Goal: Task Accomplishment & Management: Manage account settings

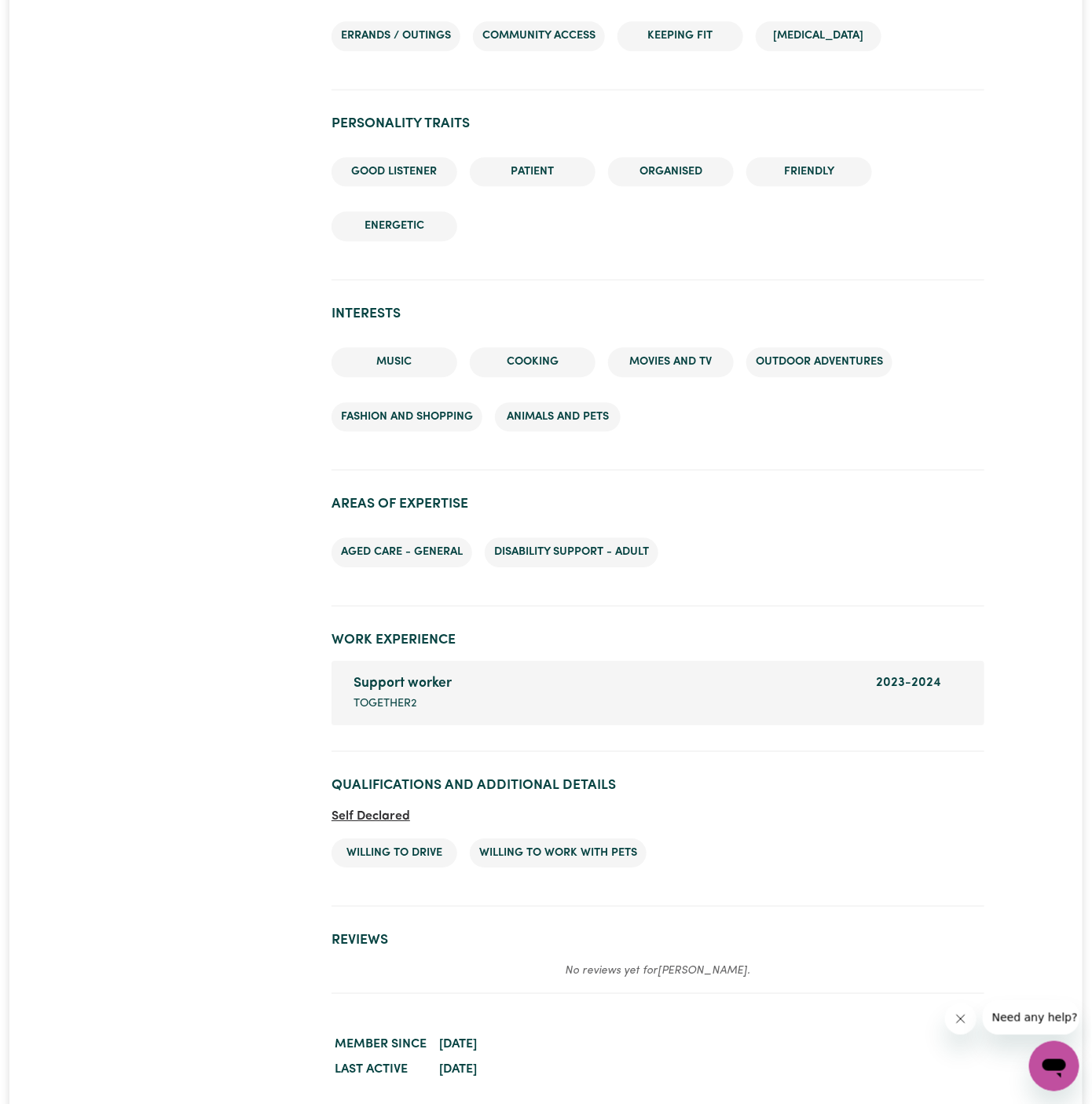
scroll to position [1358, 0]
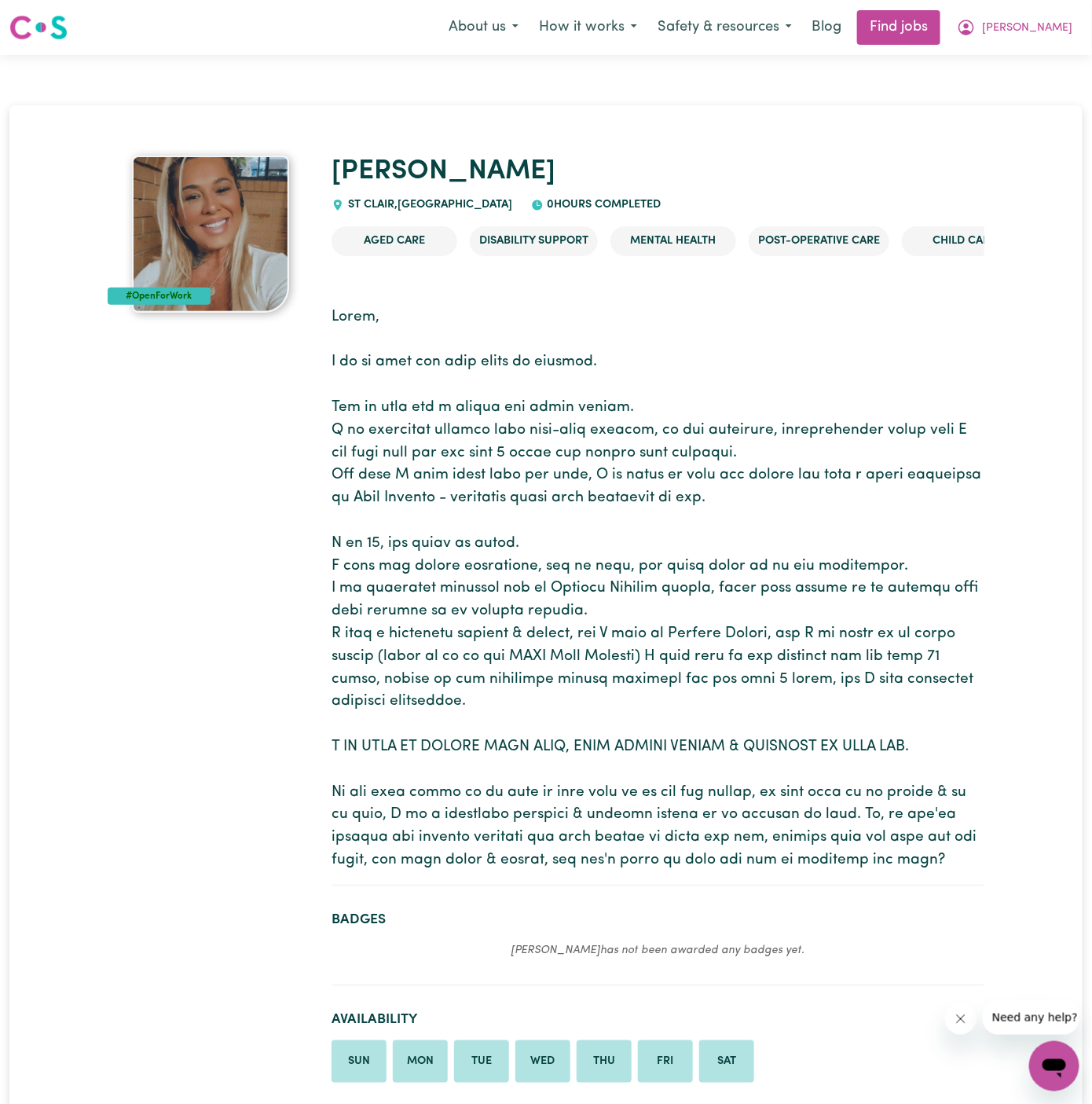
click at [395, 203] on span "[GEOGRAPHIC_DATA] , [GEOGRAPHIC_DATA]" at bounding box center [428, 204] width 168 height 12
drag, startPoint x: 395, startPoint y: 203, endPoint x: 347, endPoint y: 201, distance: 48.0
click at [347, 201] on span "ST CLAIR , New South Wales" at bounding box center [428, 204] width 168 height 12
copy span "ST CLAIR ,"
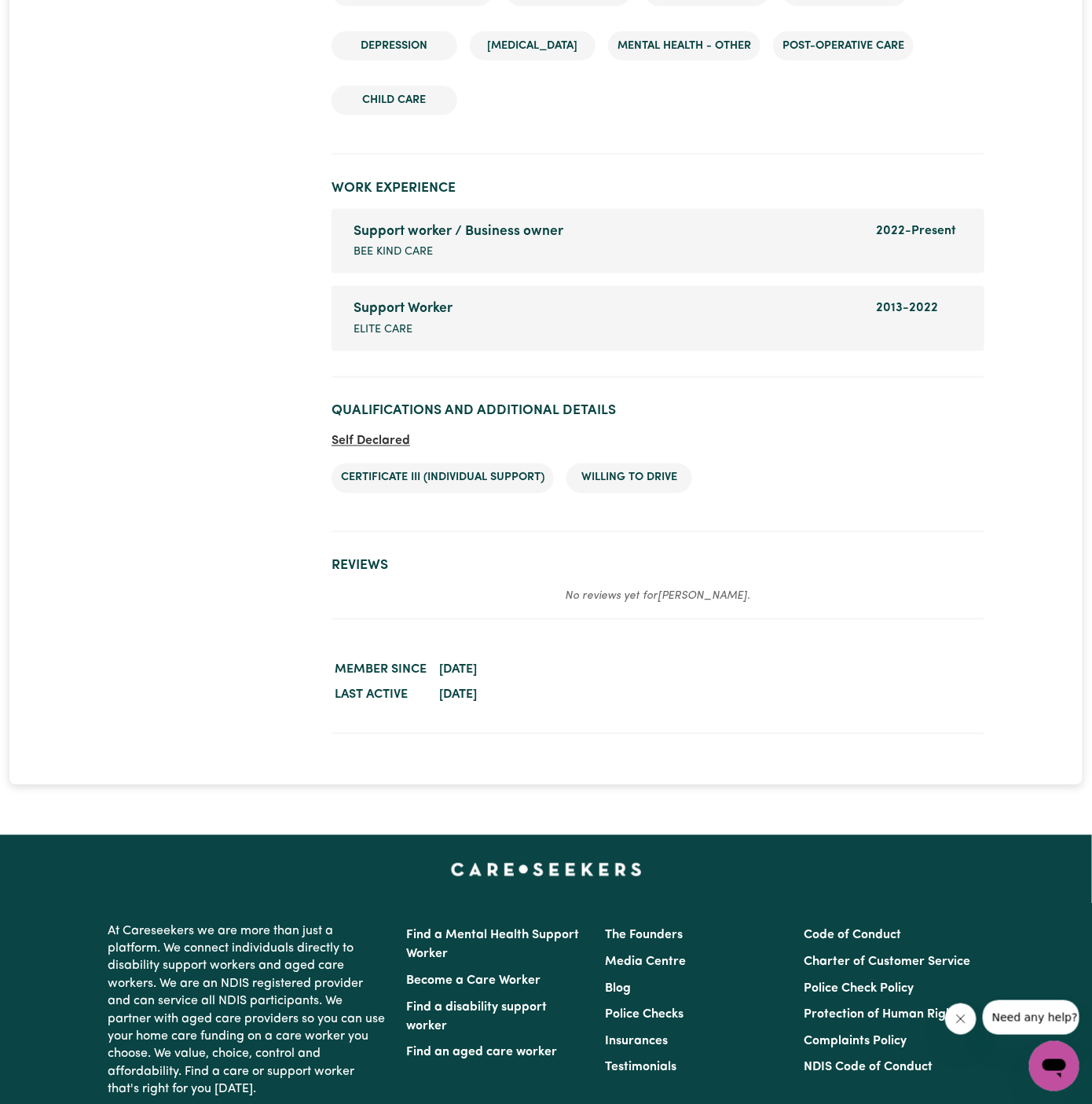
scroll to position [3051, 0]
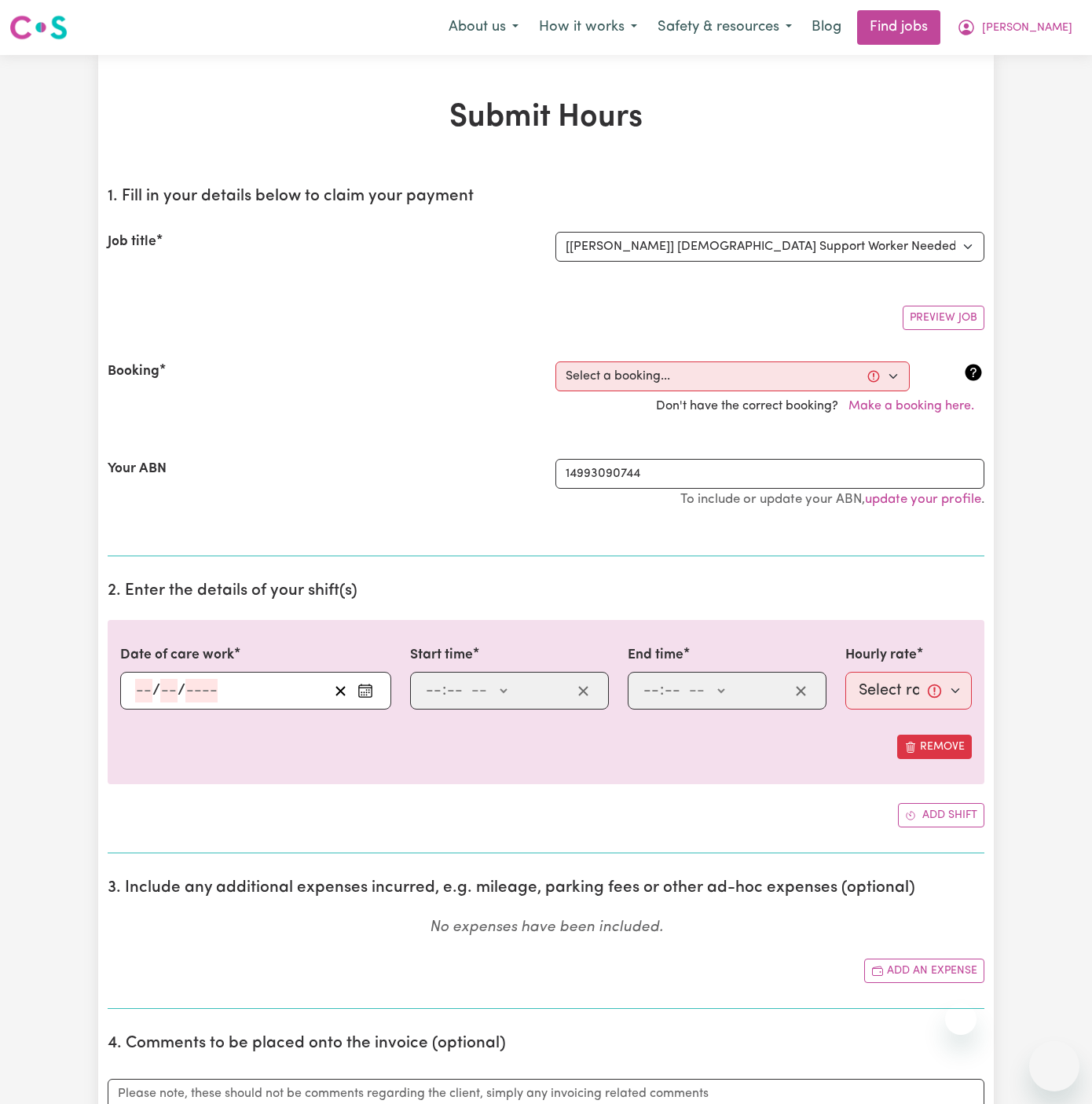
select select "14628"
click at [1053, 27] on span "[PERSON_NAME]" at bounding box center [1027, 28] width 90 height 17
click at [1050, 122] on link "Logout" at bounding box center [1020, 120] width 124 height 30
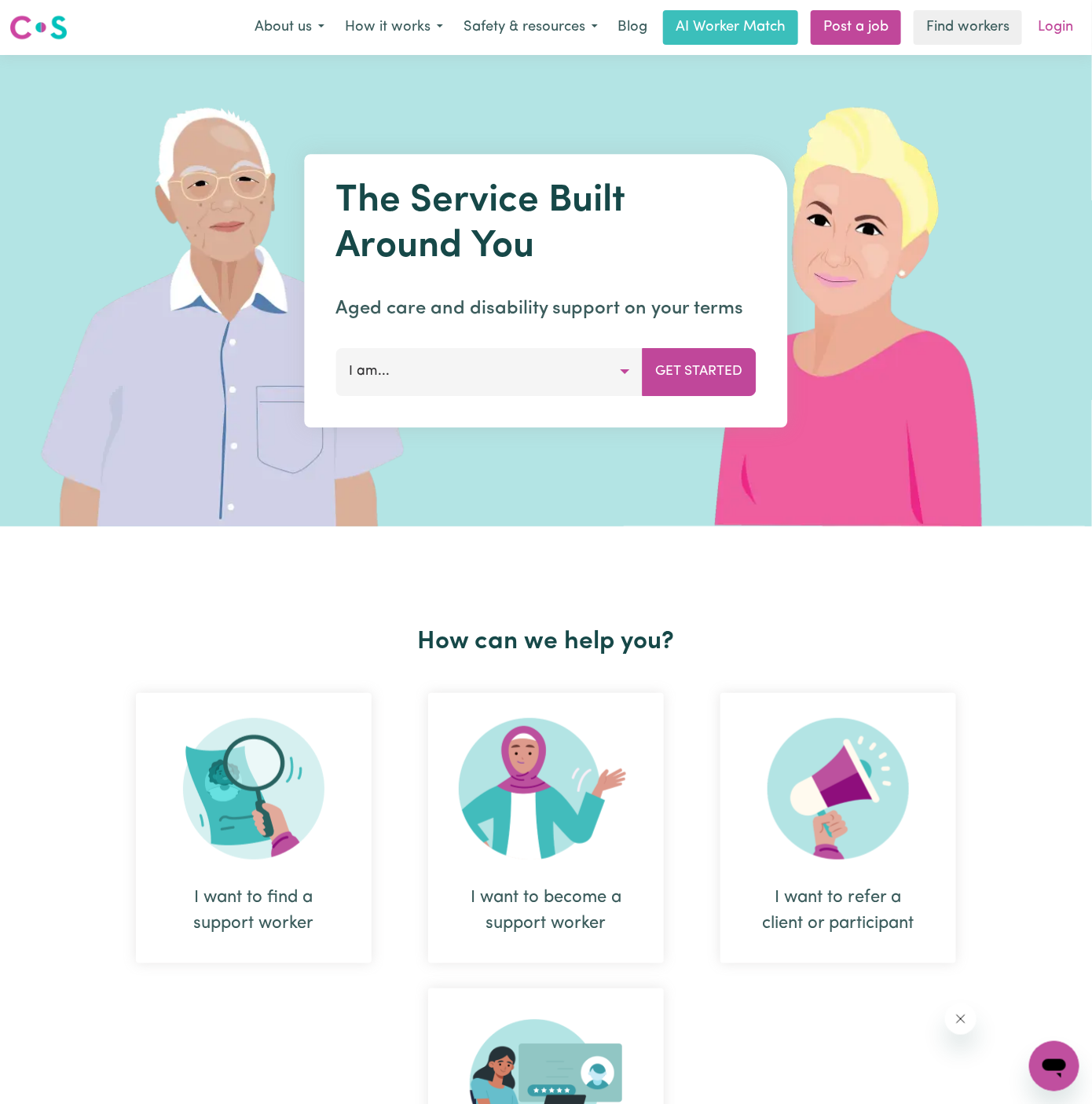
click at [1051, 22] on link "Login" at bounding box center [1055, 28] width 54 height 35
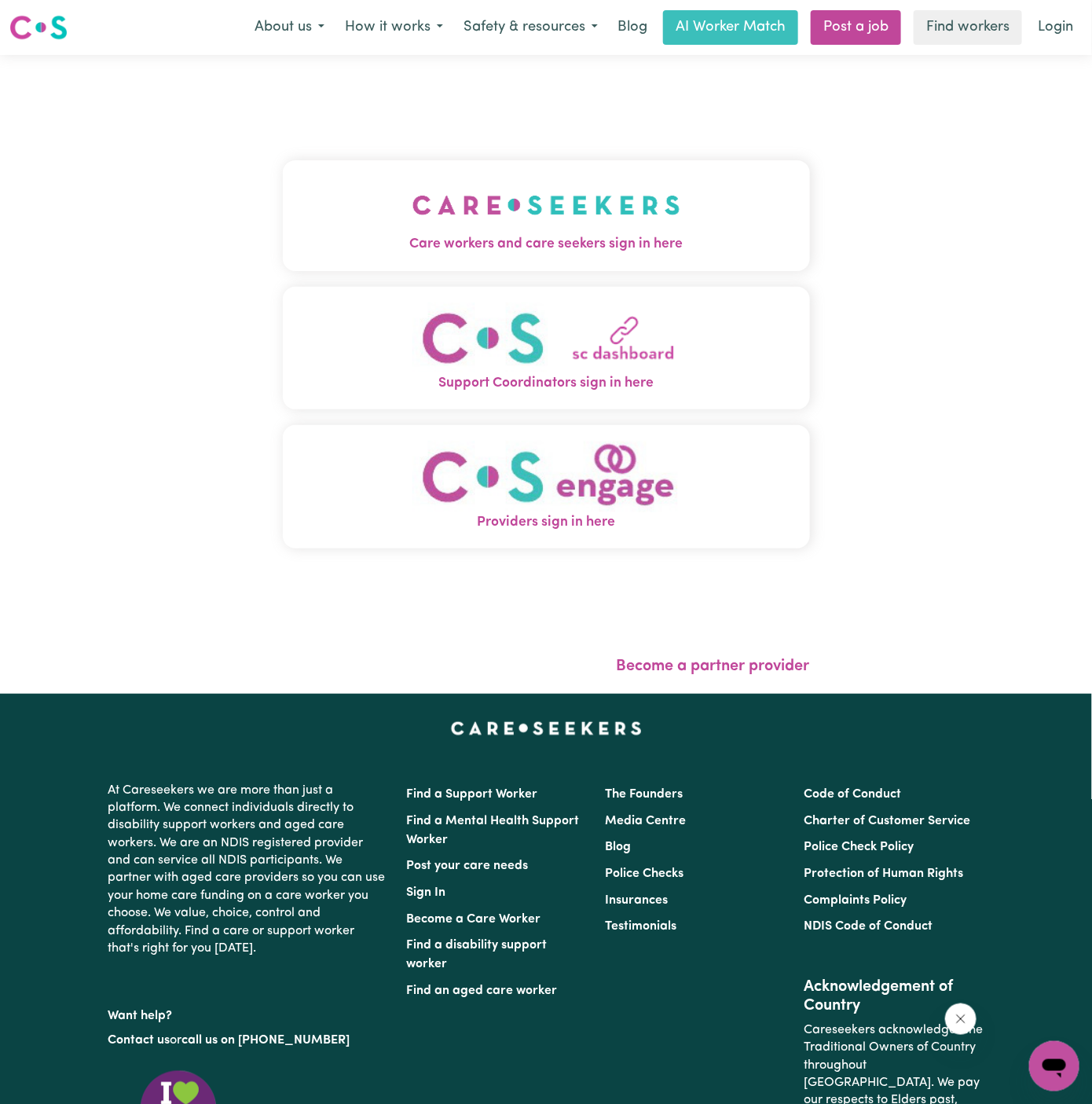
click at [413, 184] on img "Care workers and care seekers sign in here" at bounding box center [546, 205] width 268 height 58
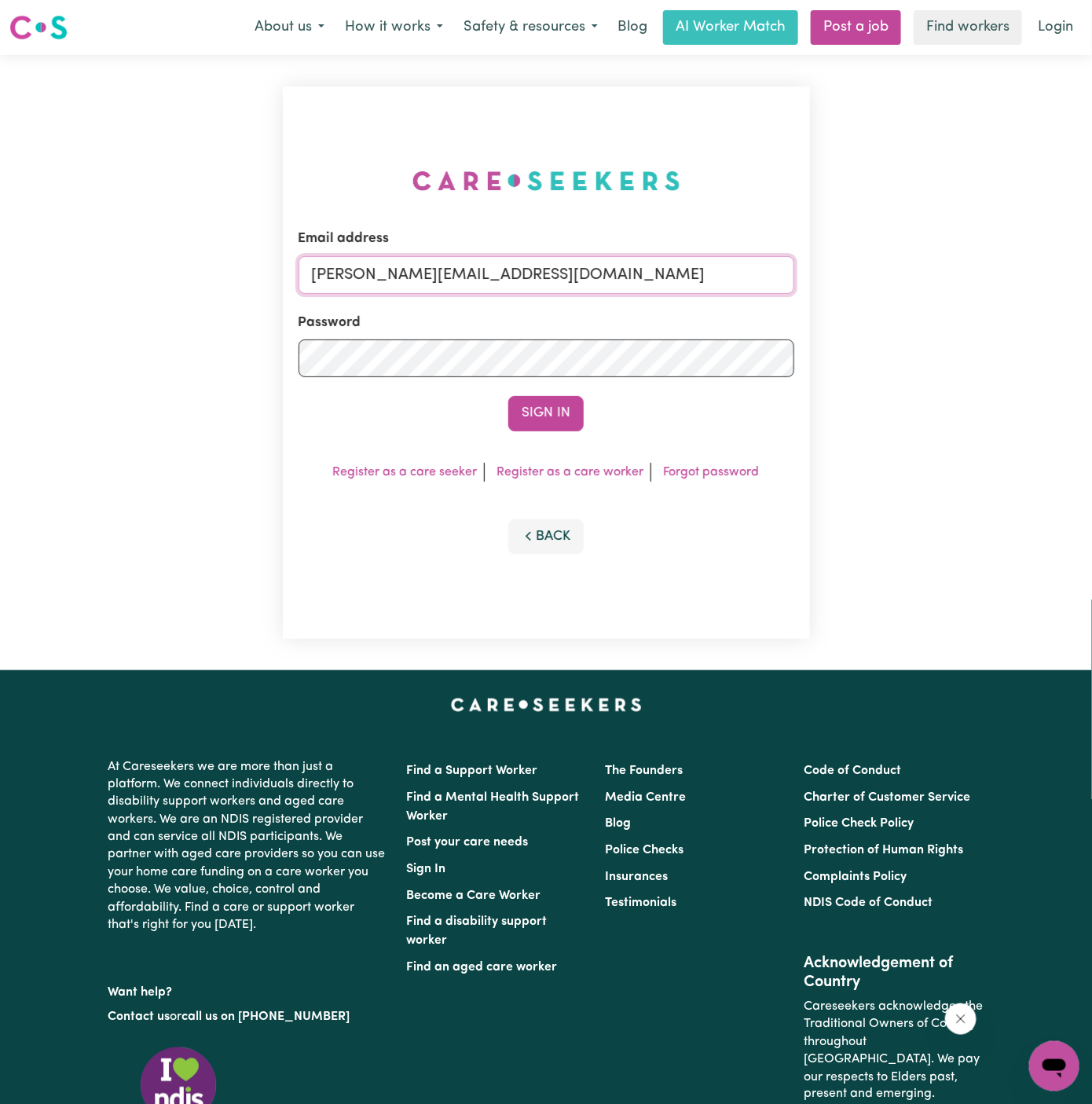
click at [607, 267] on input "dyan@careseekers.com.au" at bounding box center [546, 275] width 495 height 38
drag, startPoint x: 398, startPoint y: 273, endPoint x: 789, endPoint y: 278, distance: 391.0
click at [789, 278] on input "superuser~AlbeyMtColahALC@careseekers.com.au" at bounding box center [546, 275] width 495 height 38
type input "superuser~AlexALC@careseekers.com.au"
click at [508, 396] on button "Sign In" at bounding box center [546, 414] width 75 height 35
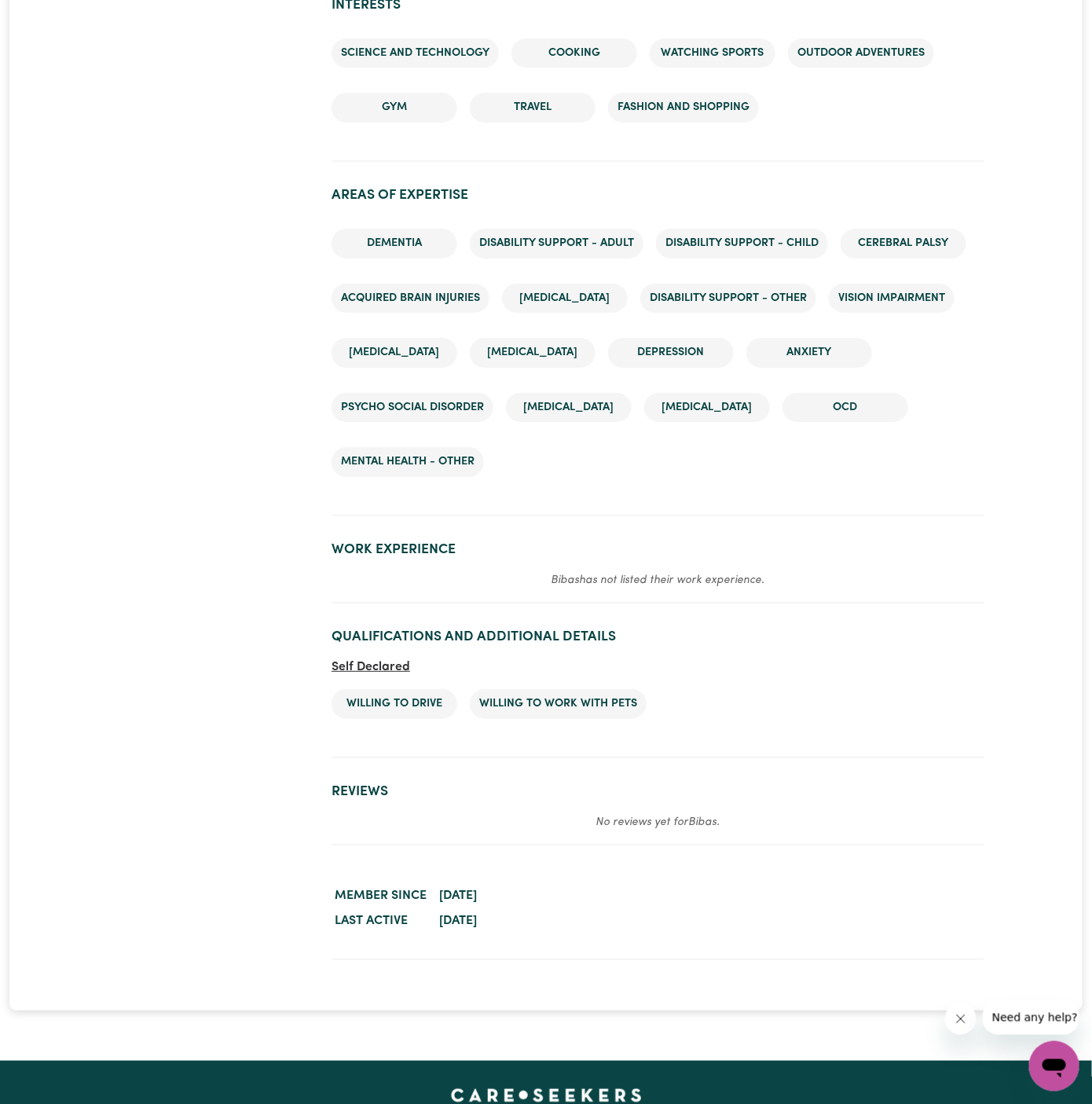
scroll to position [1924, 0]
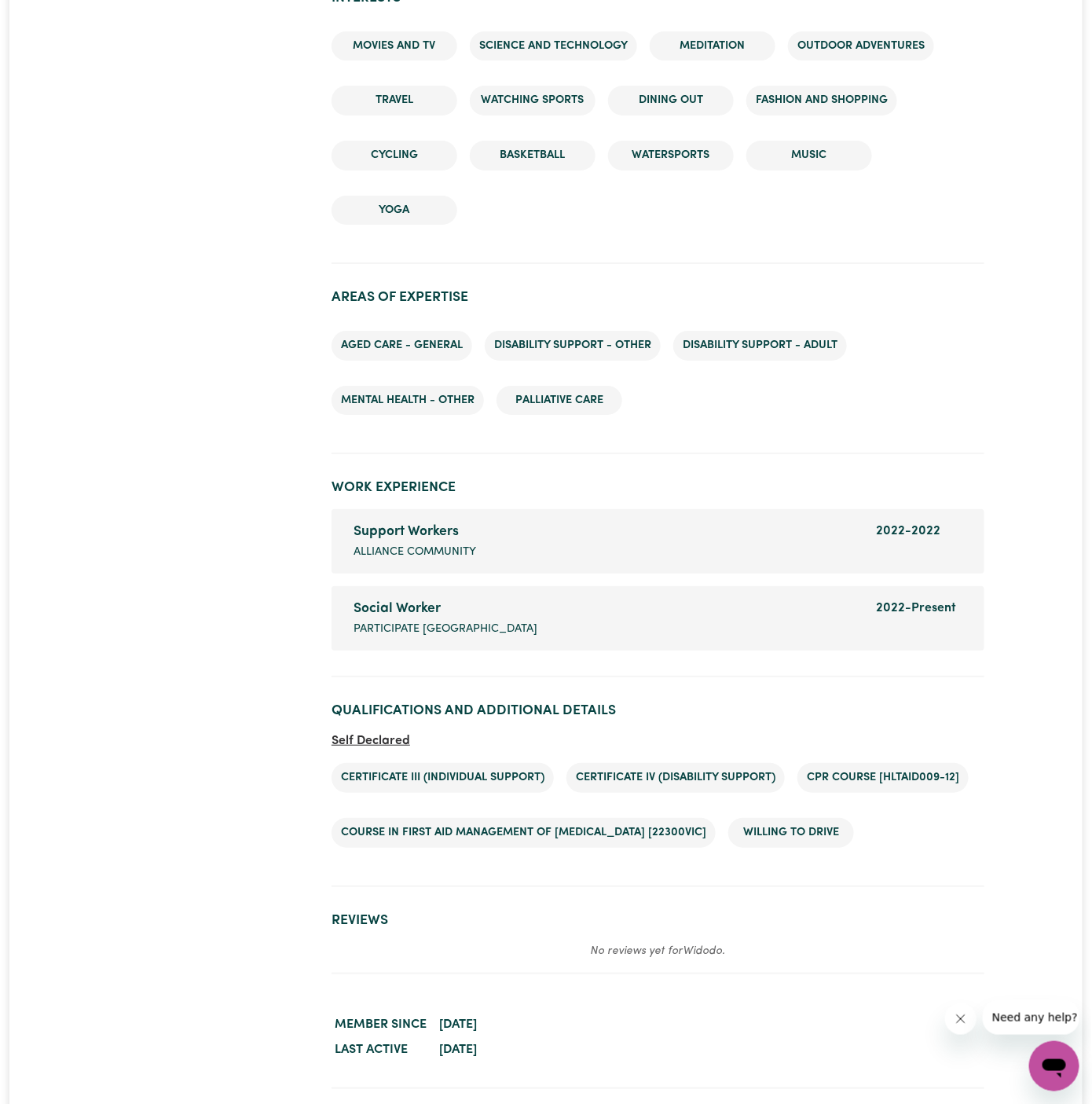
scroll to position [2042, 0]
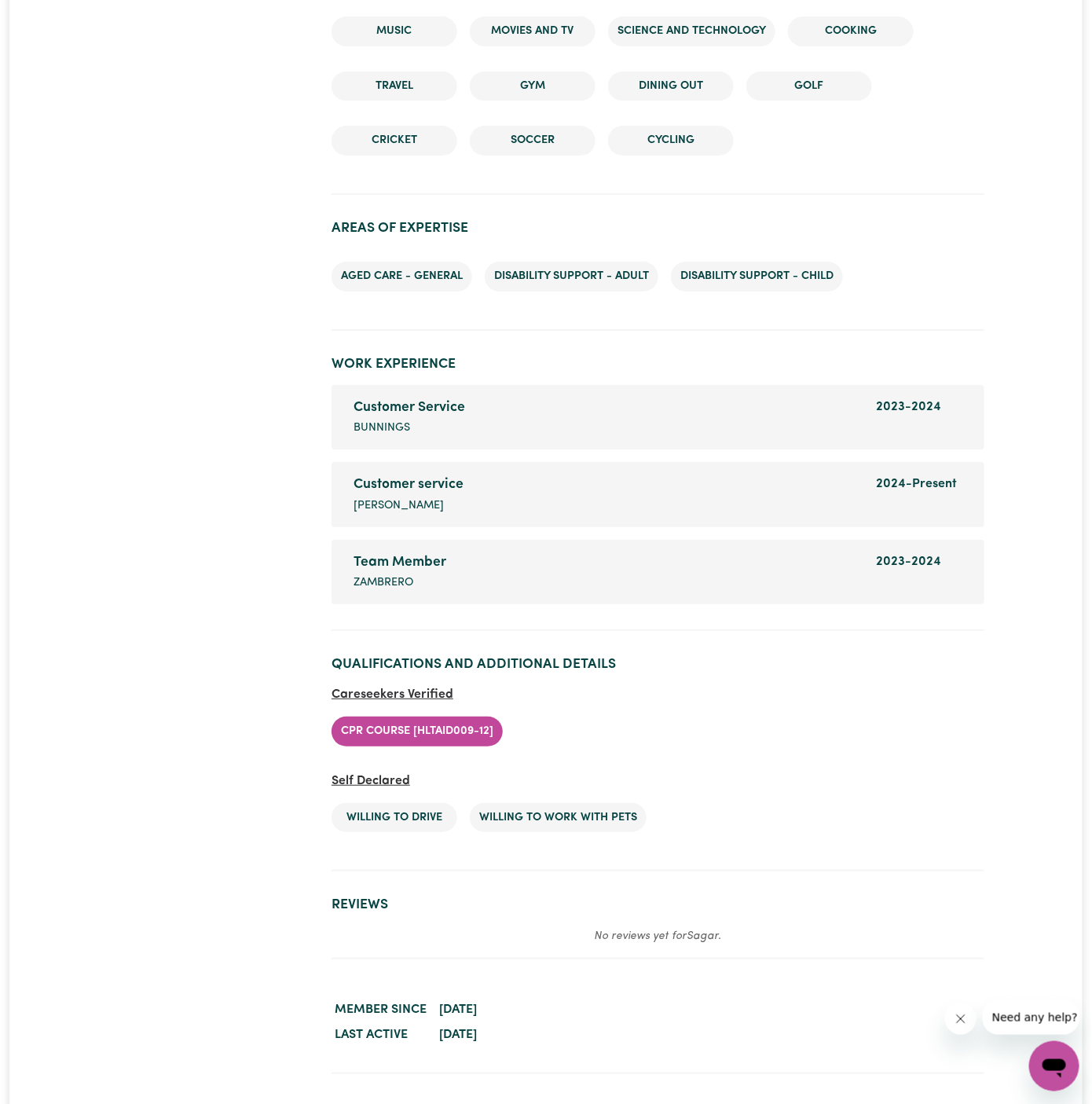
scroll to position [2160, 0]
